Goal: Obtain resource: Obtain resource

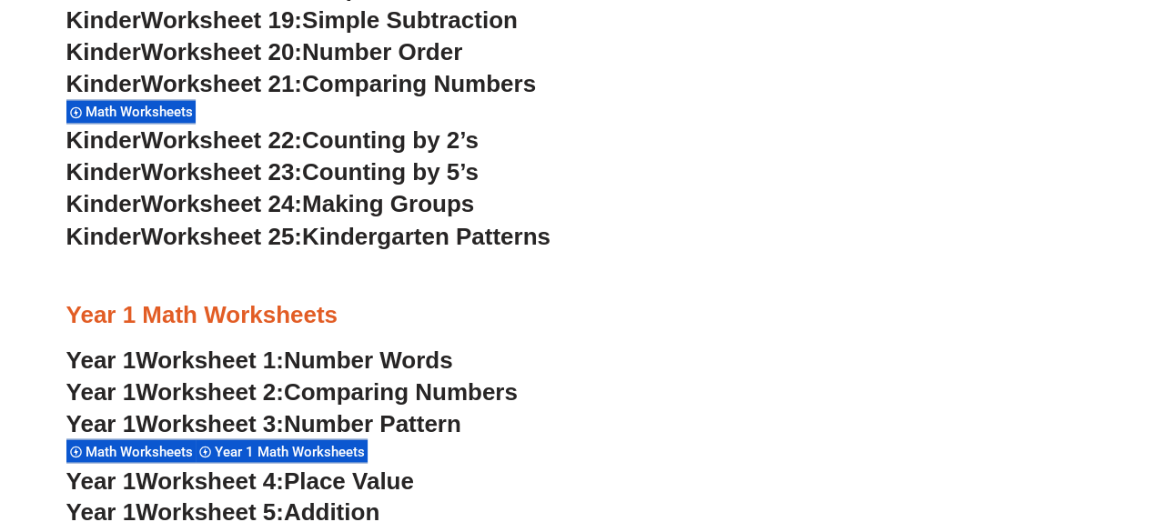
scroll to position [1486, 0]
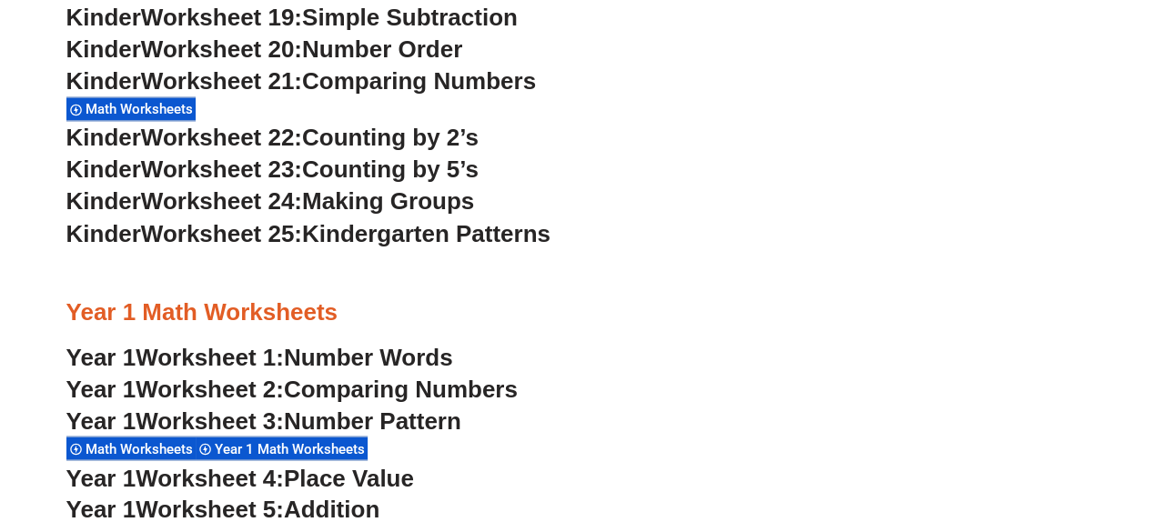
click at [411, 361] on span "Number Words" at bounding box center [368, 356] width 169 height 27
click at [386, 236] on span "Kindergarten Patterns" at bounding box center [426, 232] width 248 height 27
click at [166, 106] on span "Math Worksheets" at bounding box center [141, 109] width 113 height 16
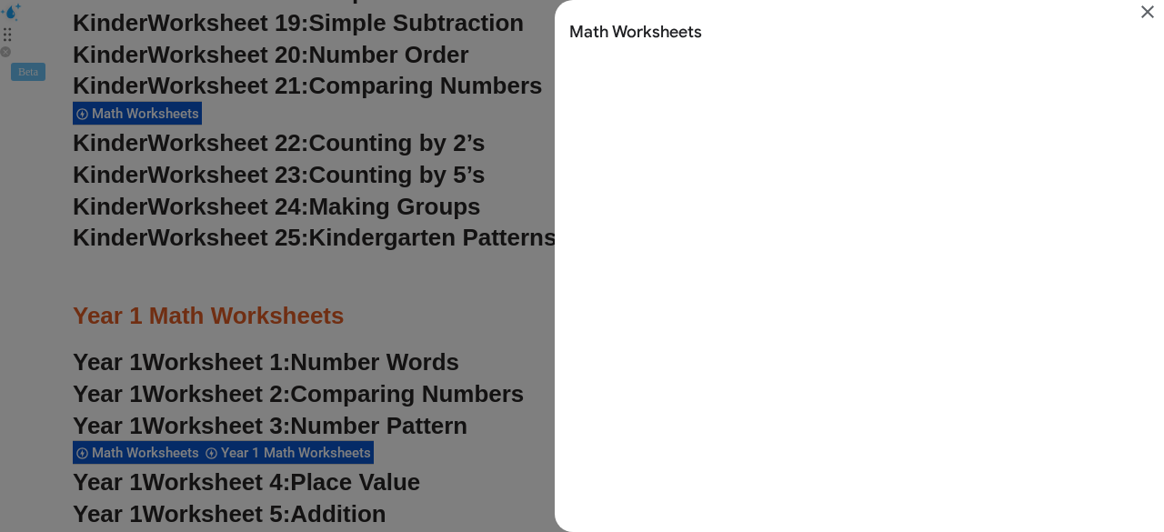
click at [1150, 11] on icon "Close" at bounding box center [1148, 12] width 22 height 22
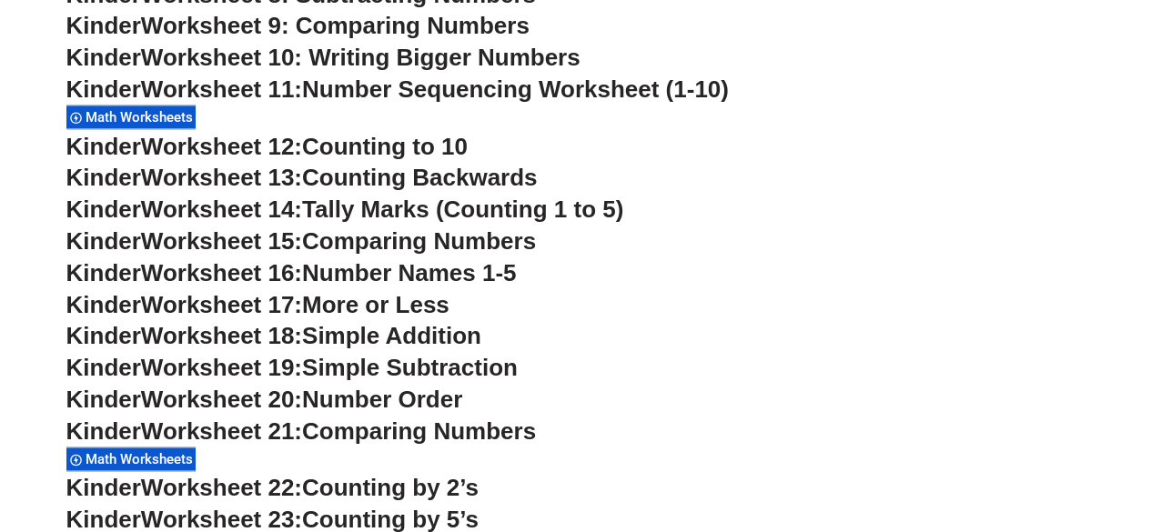
scroll to position [1208, 0]
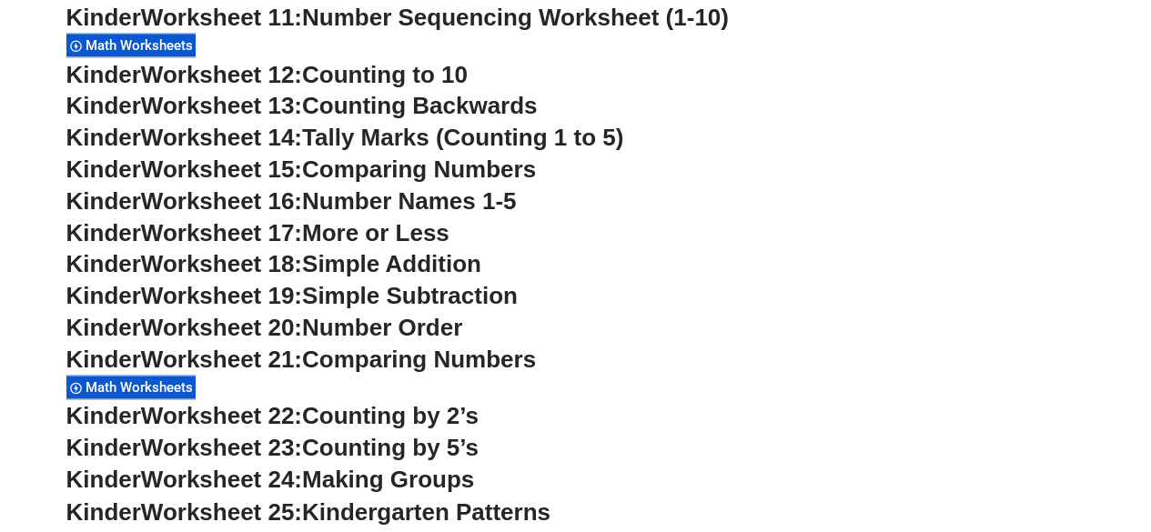
click at [399, 421] on span "Counting by 2’s" at bounding box center [390, 415] width 176 height 27
click at [177, 390] on span "Math Worksheets" at bounding box center [141, 387] width 113 height 16
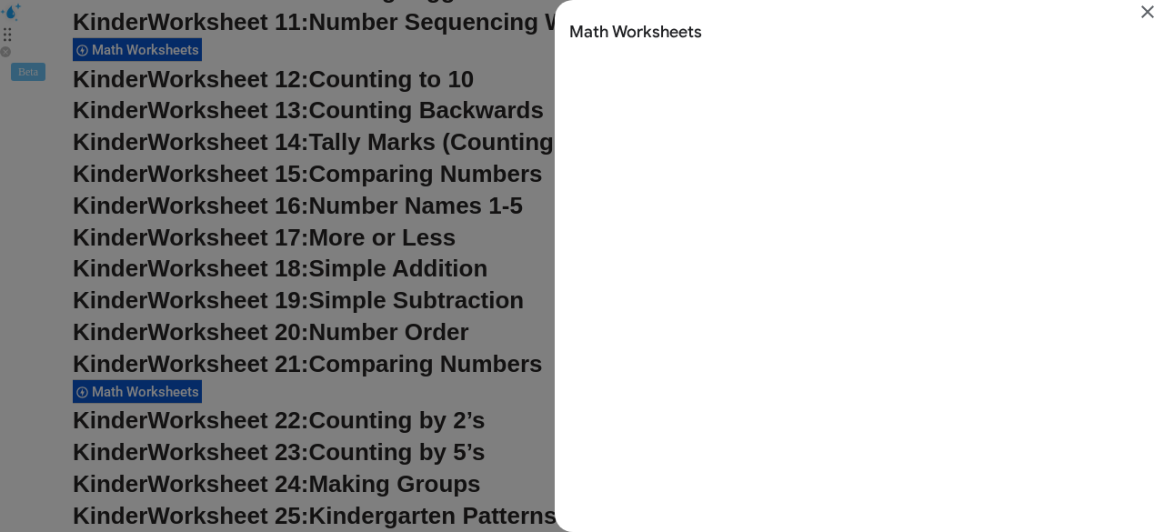
scroll to position [0, 0]
click at [1150, 12] on icon "Close" at bounding box center [1148, 12] width 22 height 22
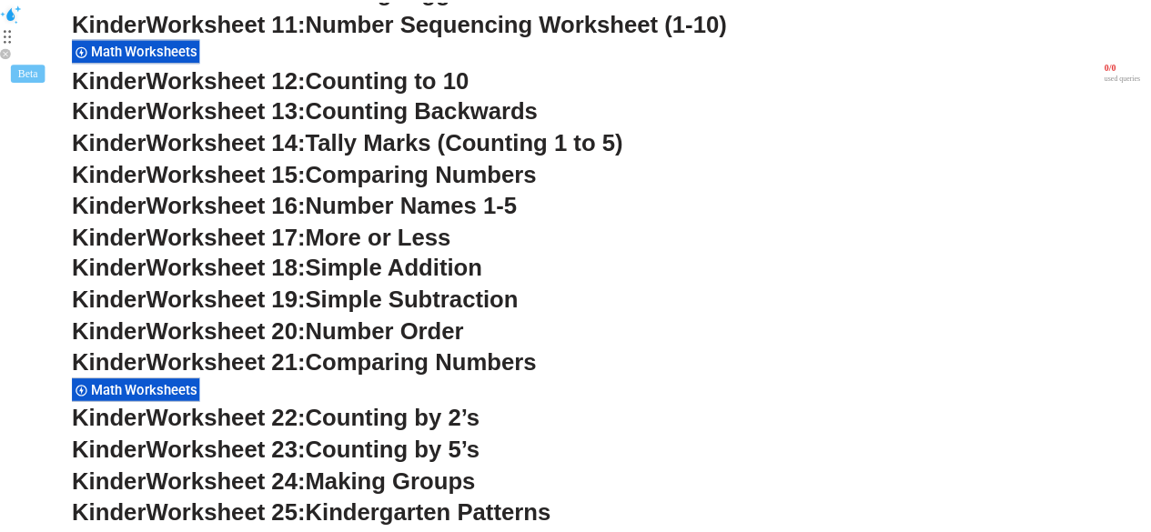
scroll to position [1208, 0]
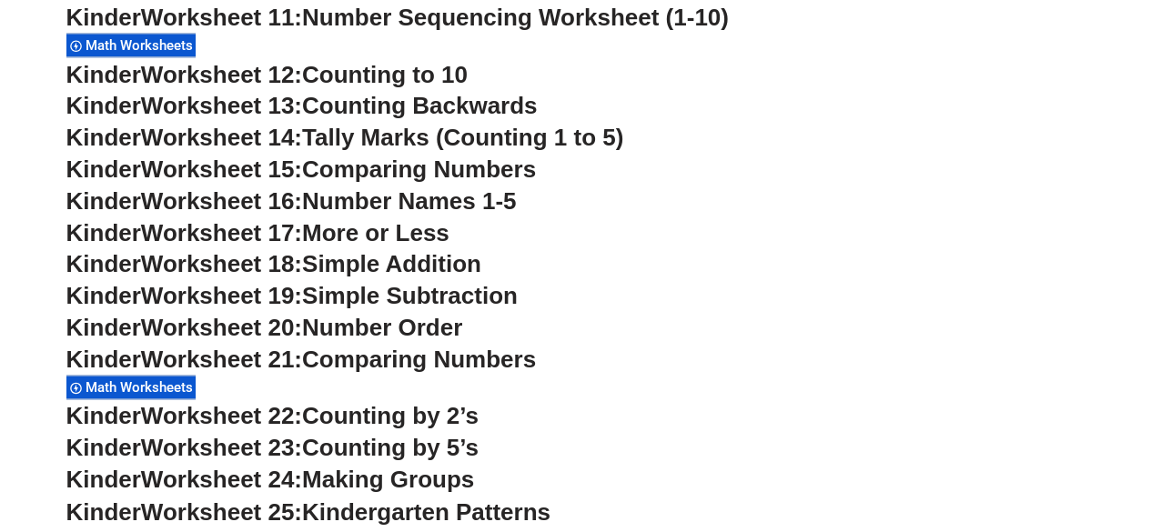
click at [168, 45] on span "Math Worksheets" at bounding box center [141, 45] width 113 height 16
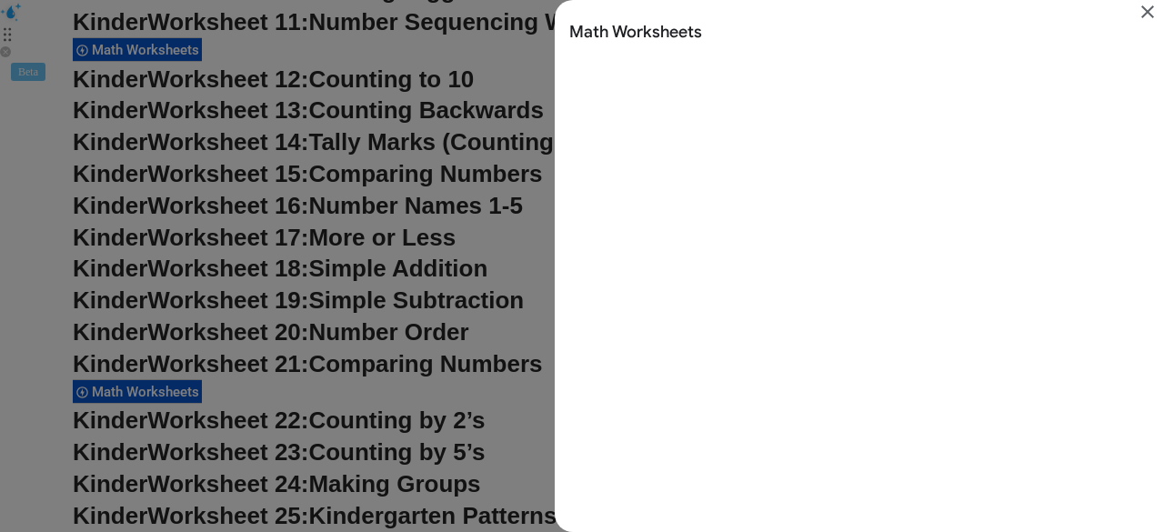
scroll to position [0, 0]
click at [1146, 15] on icon "Close" at bounding box center [1148, 12] width 22 height 22
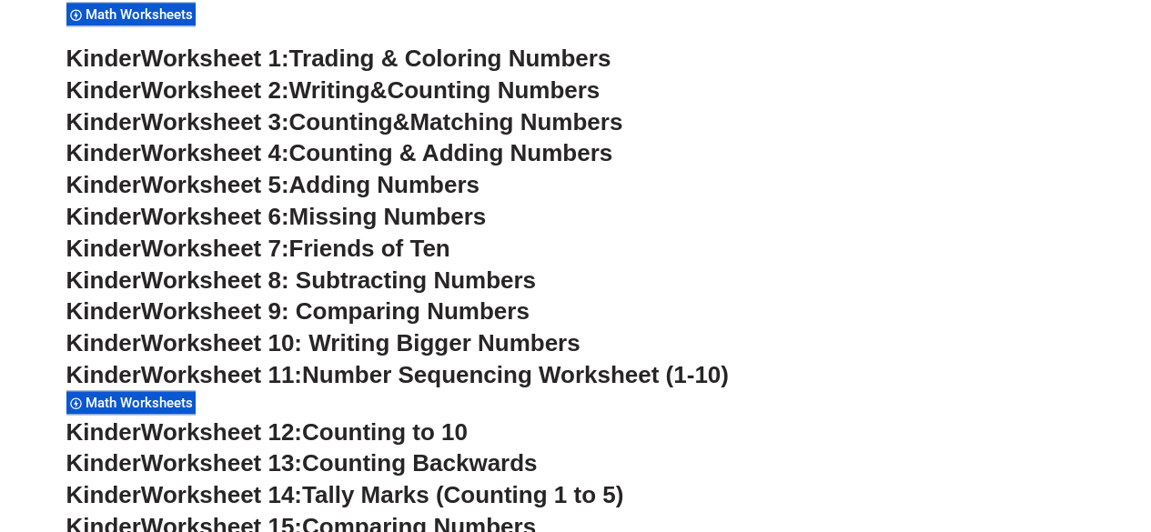
scroll to position [844, 0]
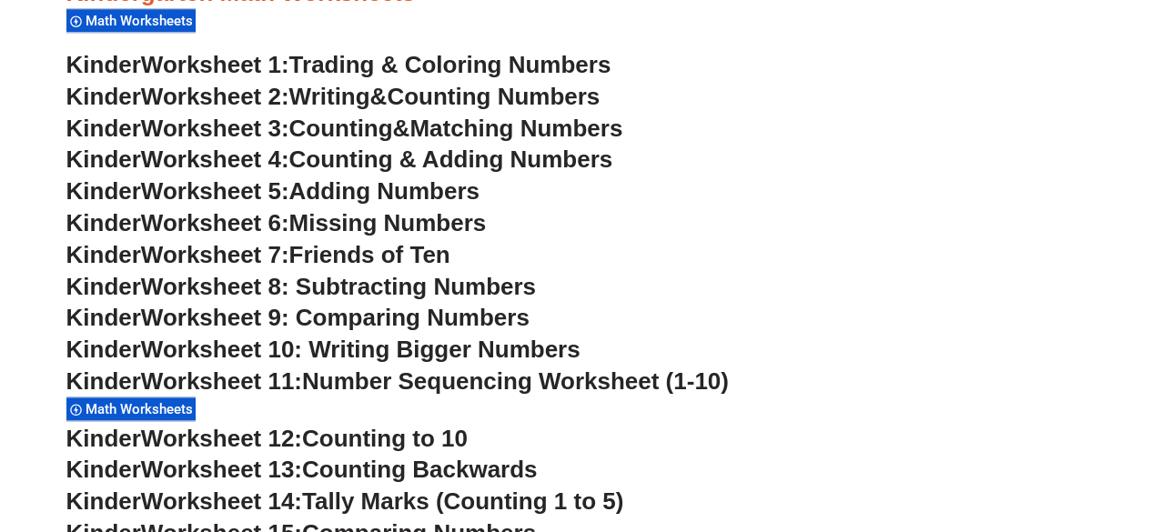
click at [141, 12] on div "Math Worksheets" at bounding box center [130, 20] width 129 height 25
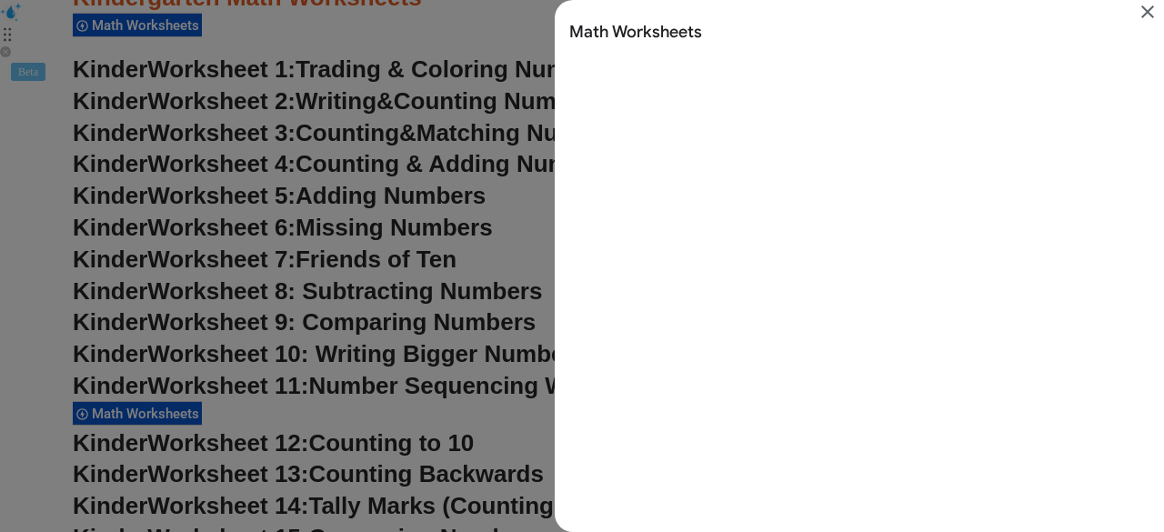
scroll to position [0, 0]
click at [1150, 9] on button "Close" at bounding box center [1147, 13] width 33 height 26
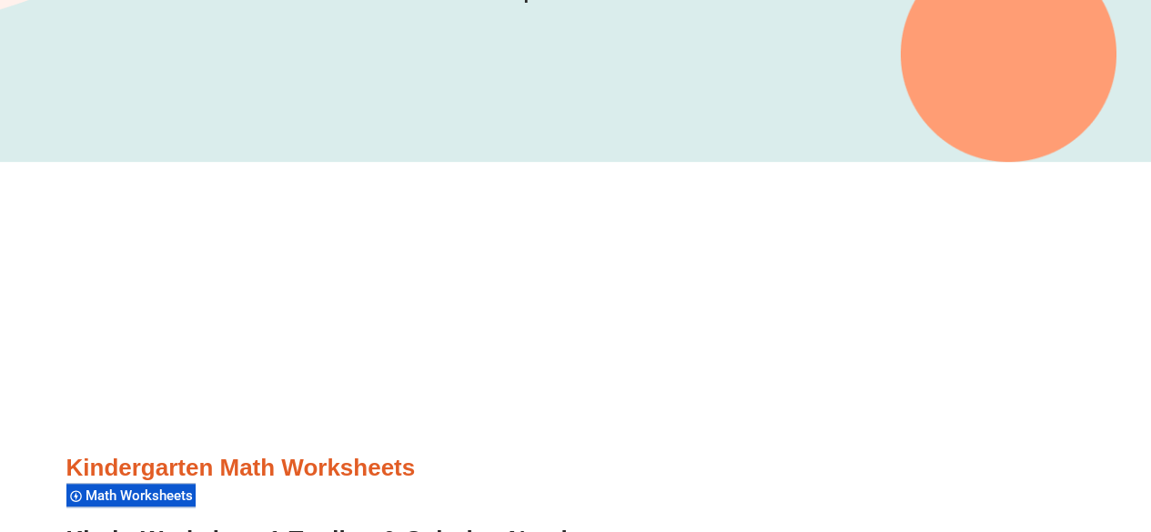
scroll to position [316, 0]
